Goal: Browse casually

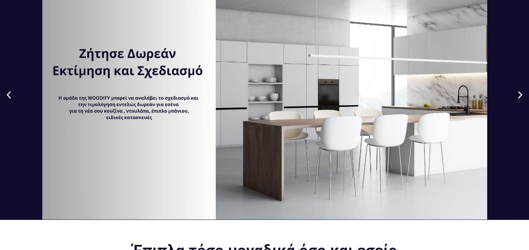
scroll to position [105, 0]
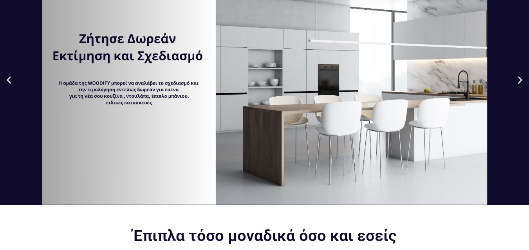
click at [12, 84] on div "2 / 3" at bounding box center [264, 80] width 529 height 250
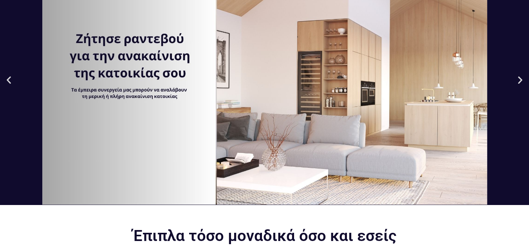
click at [11, 82] on icon "Previous slide" at bounding box center [9, 80] width 10 height 10
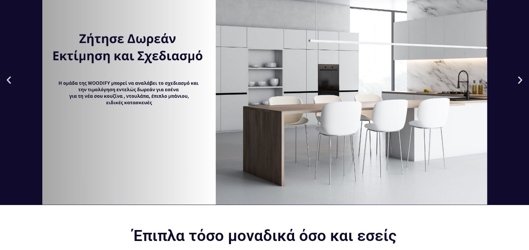
click at [11, 82] on icon "Previous slide" at bounding box center [9, 80] width 10 height 10
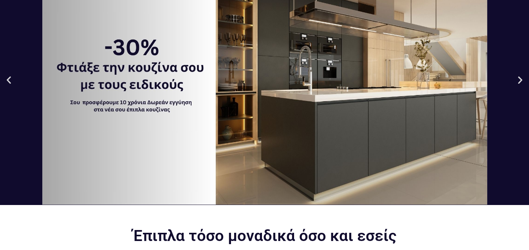
click at [11, 82] on icon "Previous slide" at bounding box center [9, 80] width 10 height 10
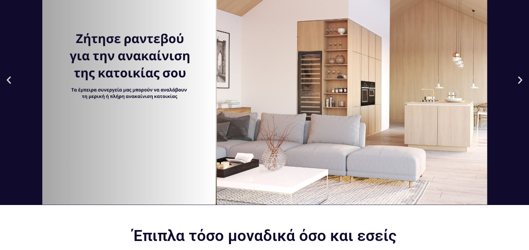
click at [11, 82] on icon "Previous slide" at bounding box center [9, 80] width 10 height 10
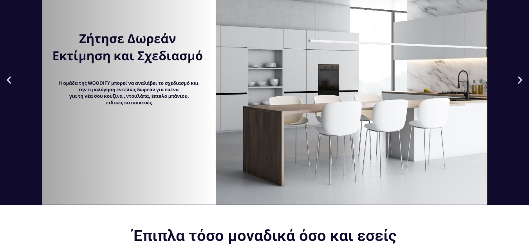
click at [11, 82] on icon "Previous slide" at bounding box center [9, 80] width 10 height 10
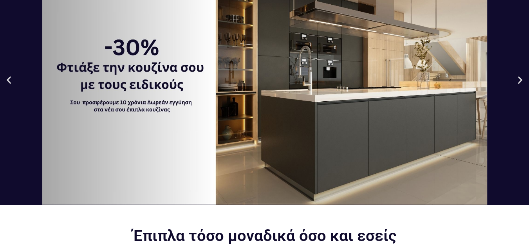
click at [11, 82] on icon "Previous slide" at bounding box center [9, 80] width 10 height 10
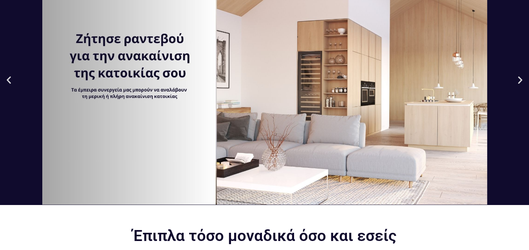
click at [11, 82] on icon "Previous slide" at bounding box center [9, 80] width 10 height 10
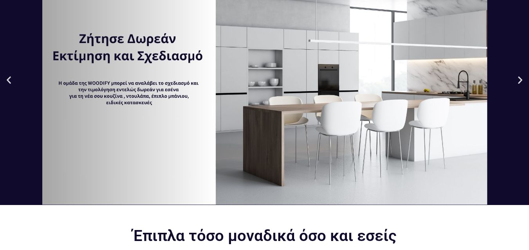
click at [11, 82] on icon "Previous slide" at bounding box center [9, 80] width 10 height 10
click at [8, 82] on icon "Previous slide" at bounding box center [9, 80] width 10 height 10
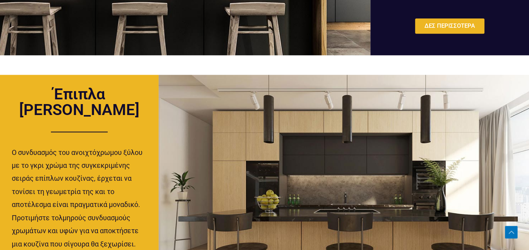
scroll to position [675, 0]
